Goal: Complete application form: Complete application form

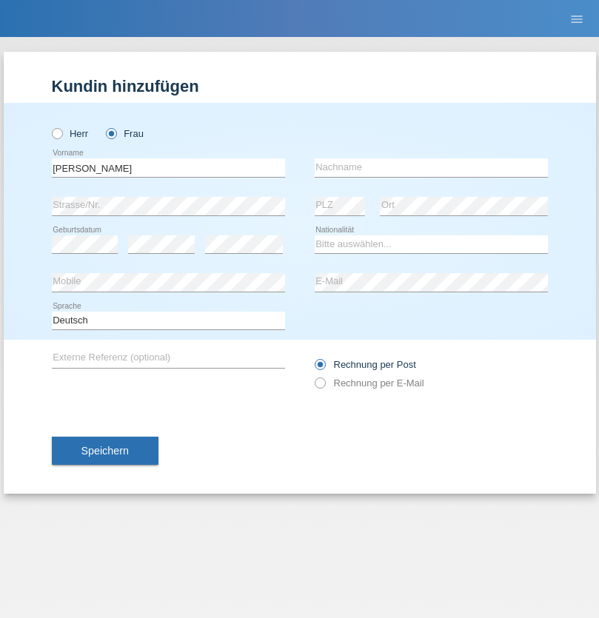
type input "nabil"
click at [431, 167] on input "text" at bounding box center [431, 167] width 233 height 19
type input "omri"
select select "TN"
select select "C"
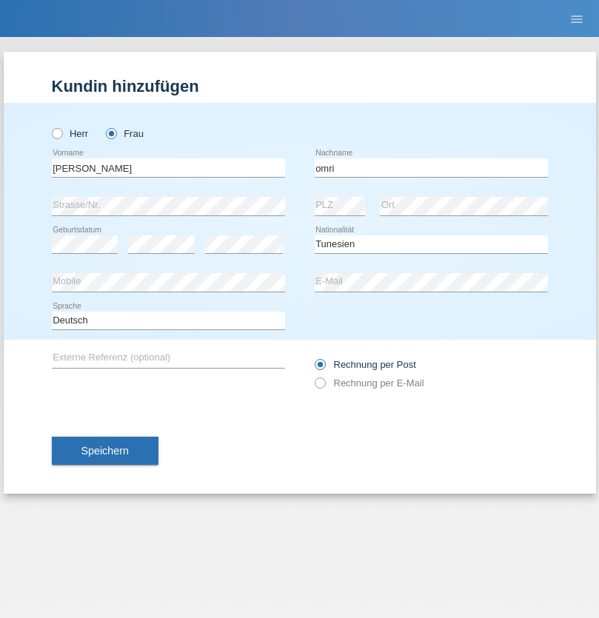
select select "18"
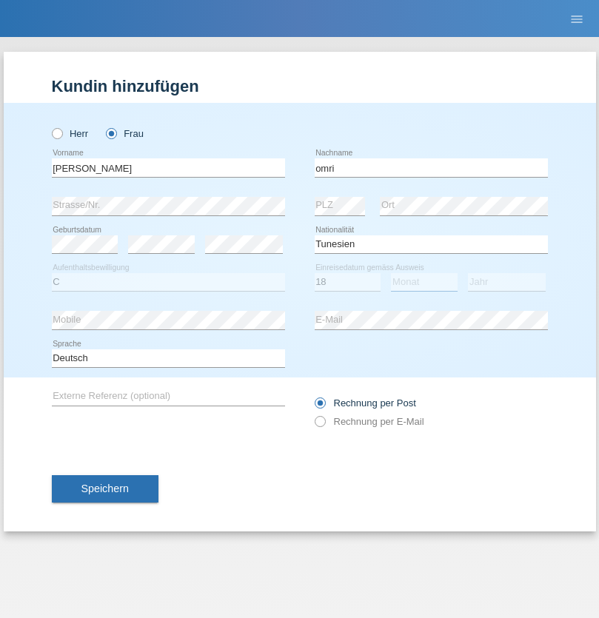
select select "10"
select select "2016"
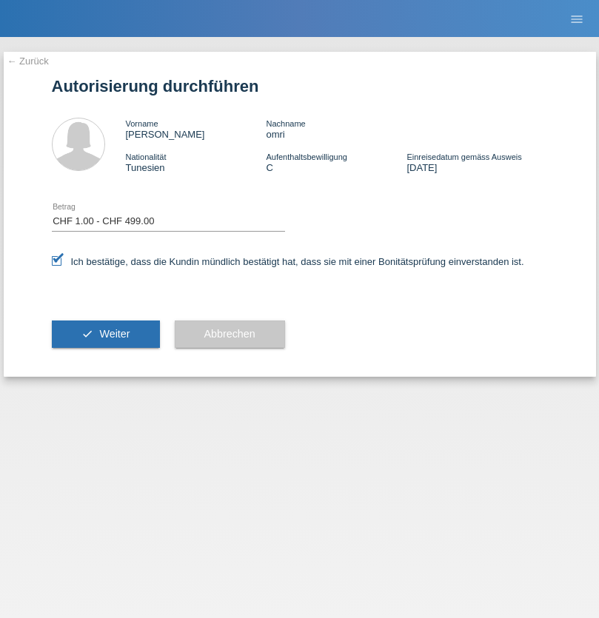
select select "1"
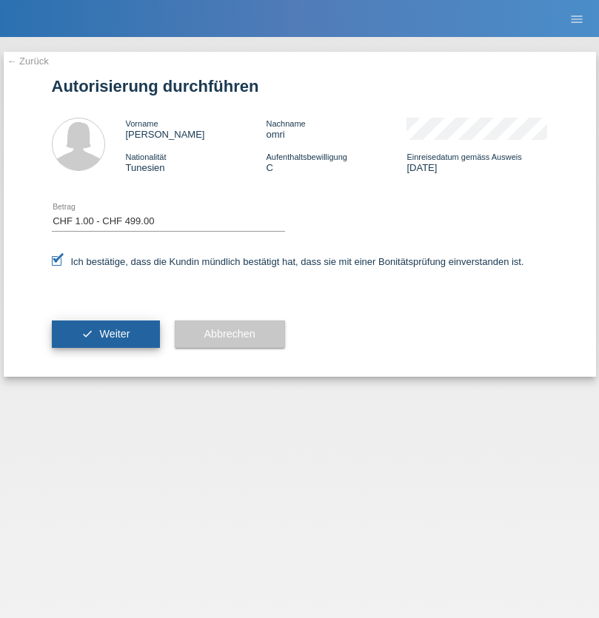
click at [105, 334] on span "Weiter" at bounding box center [114, 334] width 30 height 12
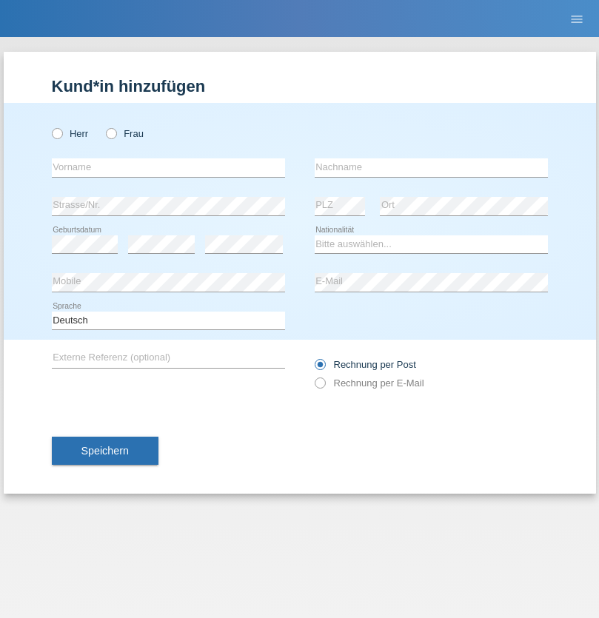
radio input "true"
click at [168, 167] on input "text" at bounding box center [168, 167] width 233 height 19
type input "Farkash"
click at [431, 167] on input "text" at bounding box center [431, 167] width 233 height 19
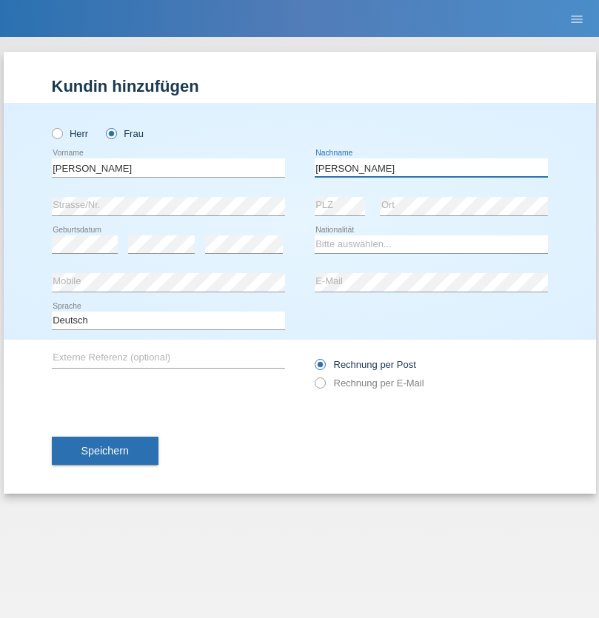
type input "Yolana"
select select "UA"
select select "C"
select select "09"
select select "12"
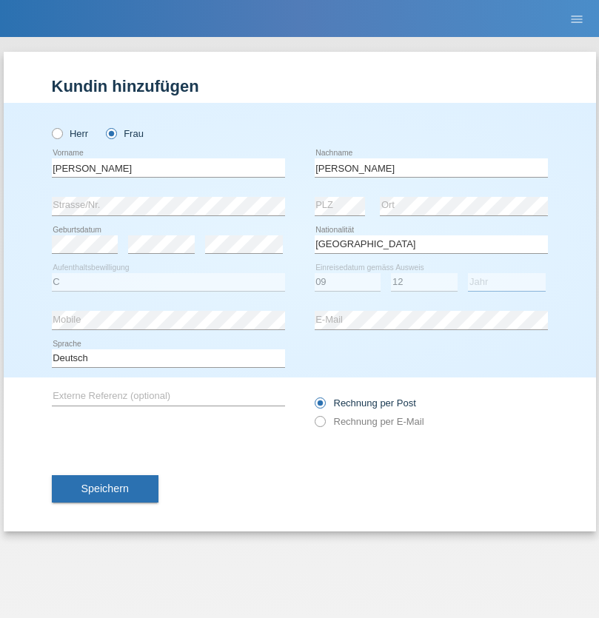
select select "2021"
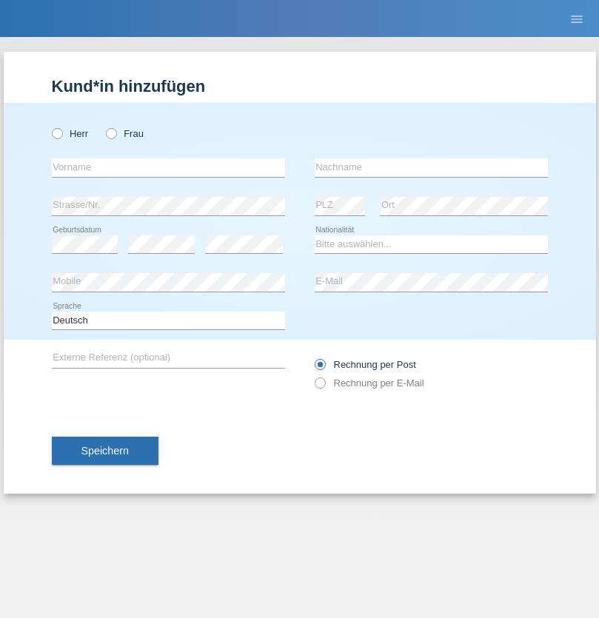
radio input "true"
click at [168, 167] on input "text" at bounding box center [168, 167] width 233 height 19
type input "K"
click at [431, 167] on input "text" at bounding box center [431, 167] width 233 height 19
type input "Keel"
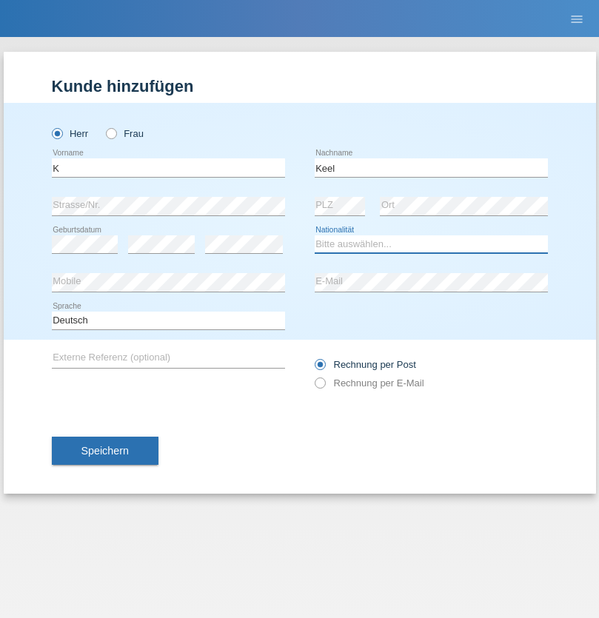
select select "CH"
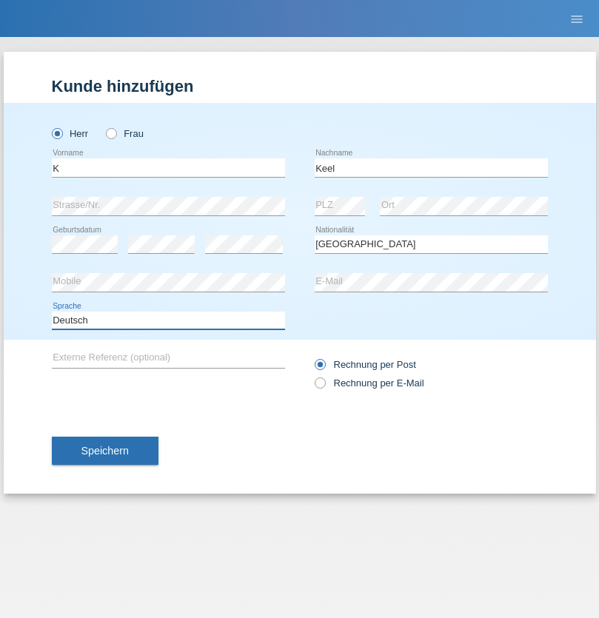
select select "en"
